Goal: Transaction & Acquisition: Purchase product/service

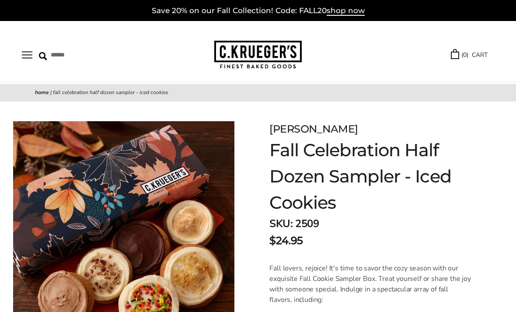
click at [28, 54] on button "Open navigation" at bounding box center [27, 54] width 10 height 7
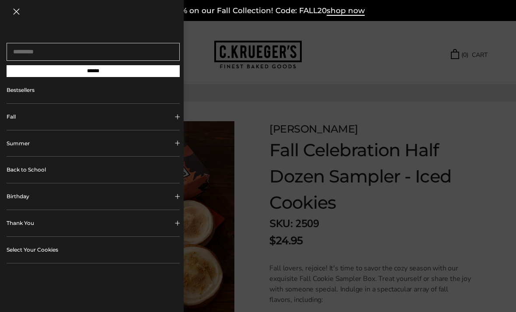
click at [179, 199] on span "Collapsible block button" at bounding box center [177, 196] width 5 height 5
click at [56, 220] on link "ALL Birthday Gifts" at bounding box center [96, 219] width 153 height 19
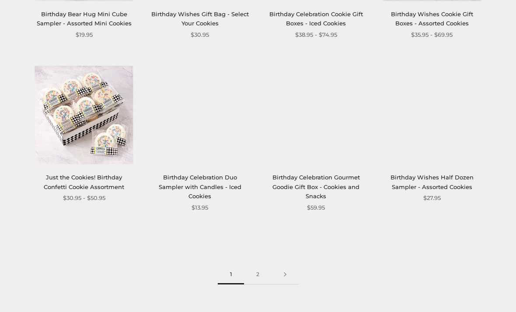
scroll to position [917, 0]
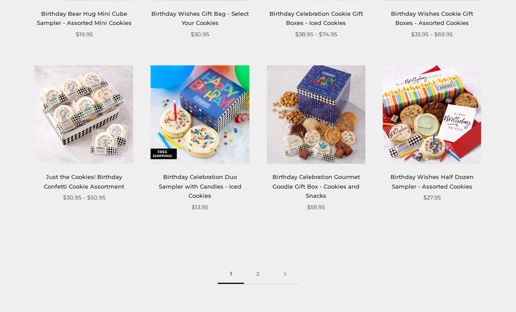
click at [257, 271] on link "2" at bounding box center [258, 274] width 28 height 20
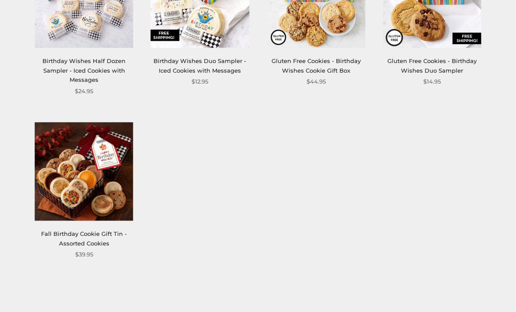
scroll to position [379, 0]
click at [95, 237] on link "Fall Birthday Cookie Gift Tin - Assorted Cookies" at bounding box center [84, 238] width 86 height 16
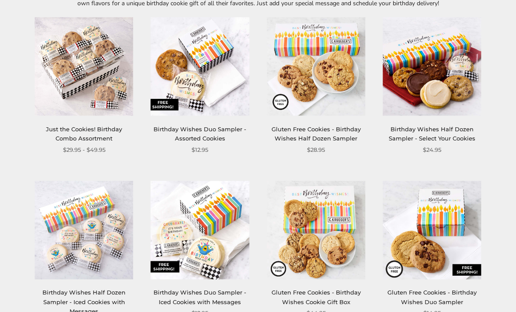
scroll to position [0, 0]
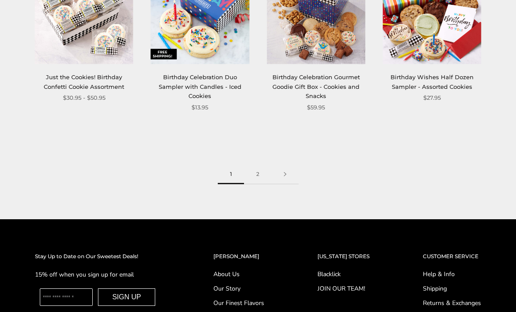
scroll to position [1017, 0]
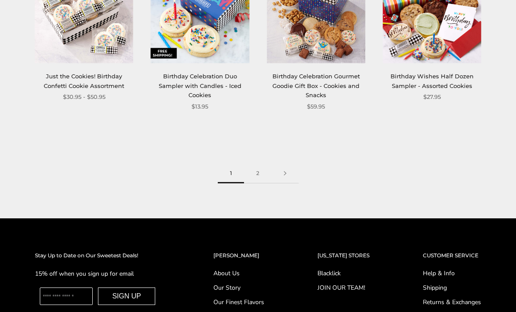
click at [258, 172] on link "2" at bounding box center [258, 174] width 28 height 20
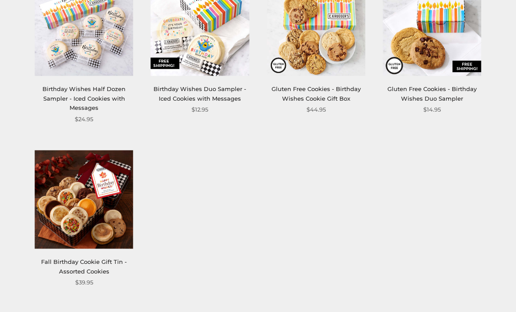
scroll to position [352, 0]
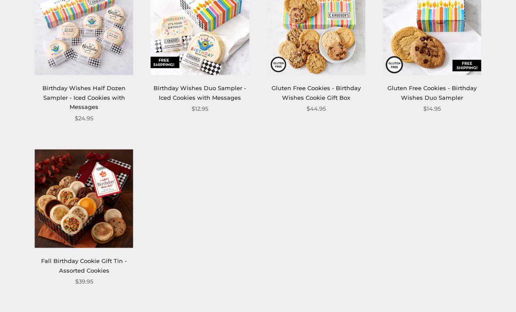
click at [89, 196] on img at bounding box center [84, 198] width 98 height 98
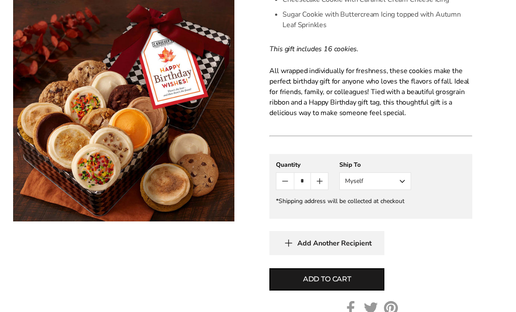
click at [403, 182] on button "Myself" at bounding box center [375, 181] width 72 height 17
click at [377, 214] on button "Other Recipient" at bounding box center [375, 214] width 71 height 16
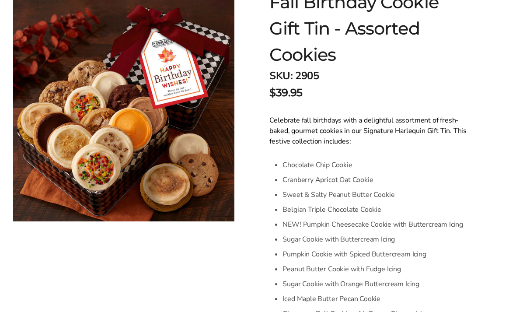
scroll to position [0, 0]
